Goal: Find specific page/section: Find specific page/section

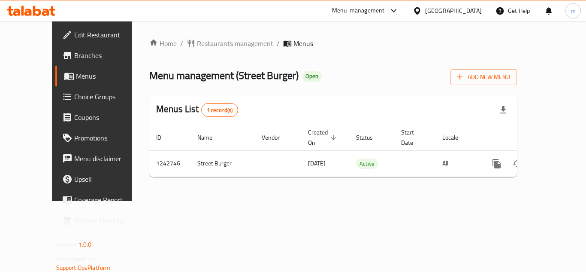
click at [36, 8] on icon at bounding box center [31, 11] width 49 height 10
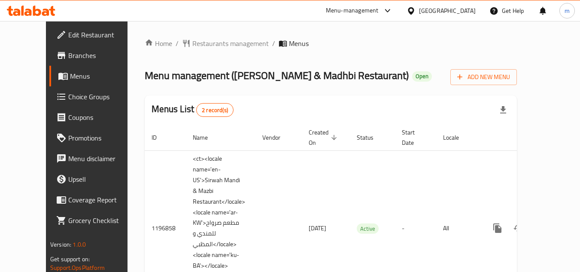
click at [31, 8] on icon at bounding box center [31, 11] width 49 height 10
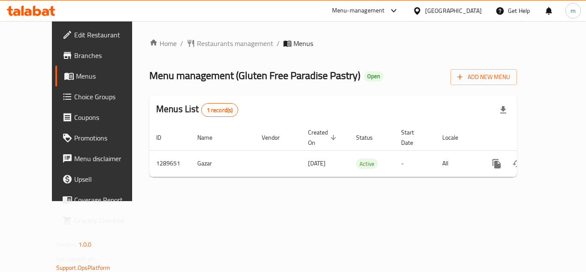
drag, startPoint x: 0, startPoint y: 0, endPoint x: 24, endPoint y: 16, distance: 28.8
click at [24, 16] on div at bounding box center [31, 11] width 49 height 10
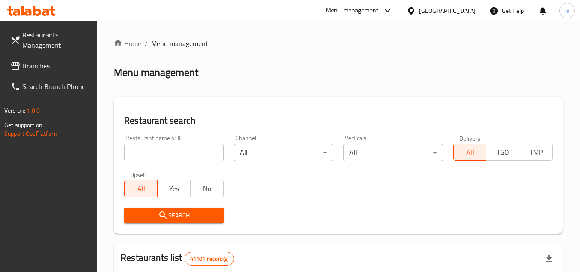
click at [85, 68] on span "Branches" at bounding box center [56, 66] width 68 height 10
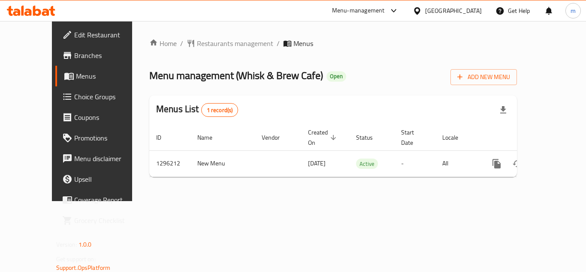
click at [45, 10] on icon at bounding box center [45, 12] width 7 height 7
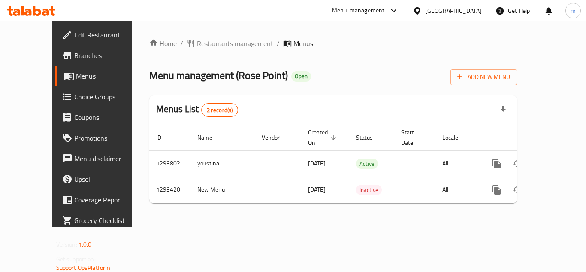
click at [45, 6] on icon at bounding box center [31, 11] width 49 height 10
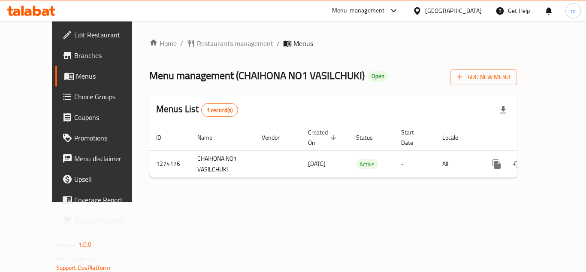
click at [28, 9] on icon at bounding box center [31, 11] width 49 height 10
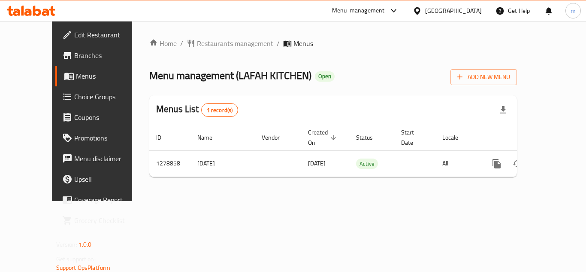
click at [52, 11] on icon at bounding box center [52, 11] width 6 height 10
click at [32, 12] on icon at bounding box center [31, 11] width 49 height 10
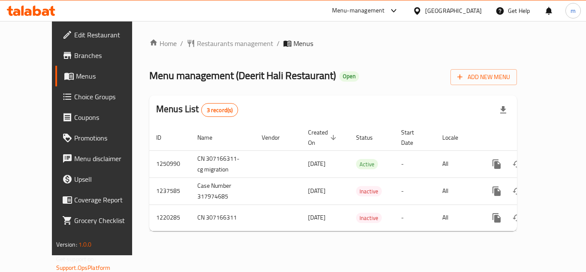
click at [32, 15] on icon at bounding box center [31, 11] width 49 height 10
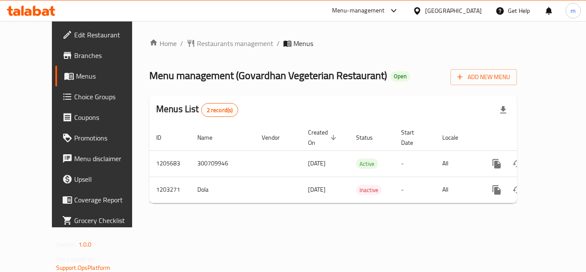
click at [40, 12] on icon at bounding box center [37, 11] width 8 height 10
click at [32, 13] on icon at bounding box center [31, 11] width 49 height 10
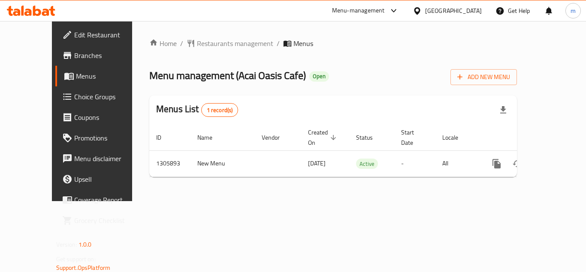
click at [46, 13] on icon at bounding box center [31, 11] width 49 height 10
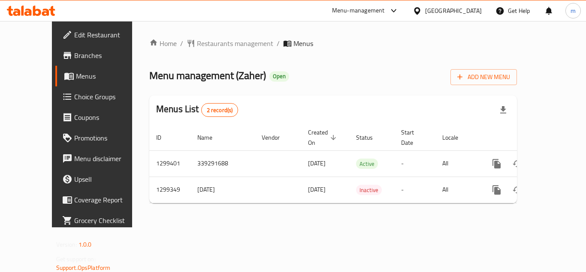
click at [47, 12] on icon at bounding box center [45, 12] width 7 height 7
drag, startPoint x: 36, startPoint y: 17, endPoint x: 42, endPoint y: 21, distance: 7.1
click at [36, 17] on div at bounding box center [31, 10] width 62 height 17
click at [46, 15] on icon at bounding box center [45, 12] width 7 height 7
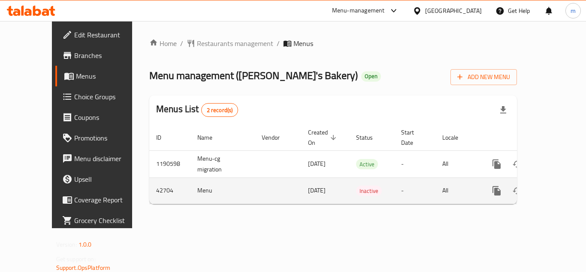
click at [308, 185] on span "16/09/2019" at bounding box center [317, 190] width 18 height 11
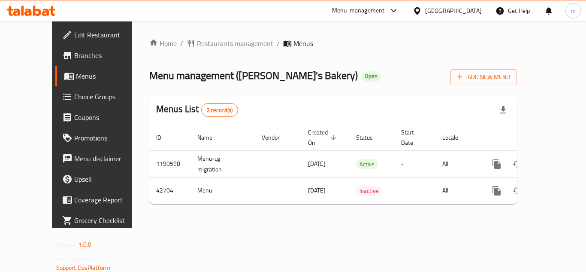
click at [17, 8] on icon at bounding box center [31, 11] width 49 height 10
